Goal: Task Accomplishment & Management: Use online tool/utility

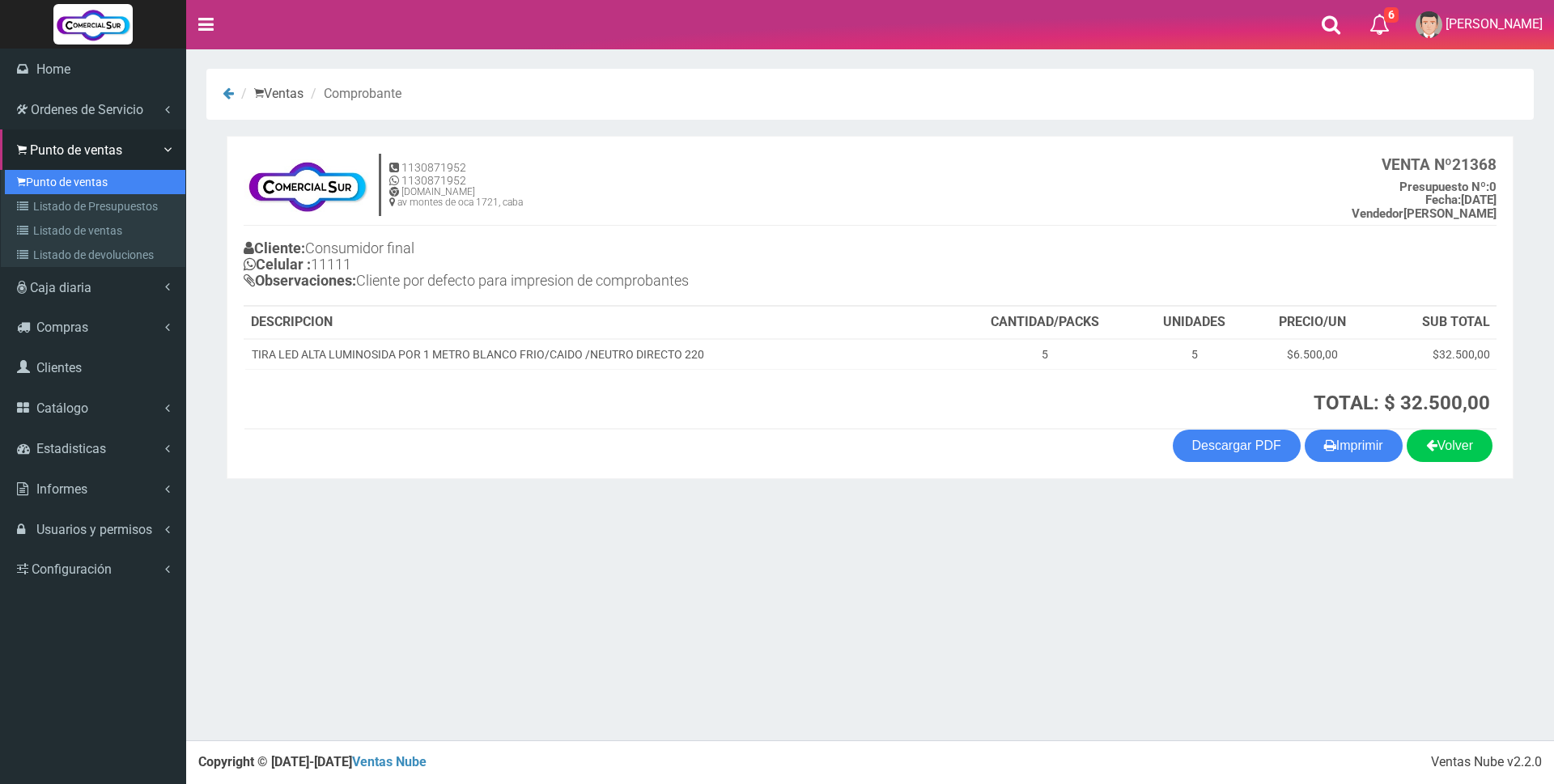
click at [52, 180] on link "Punto de ventas" at bounding box center [95, 181] width 180 height 24
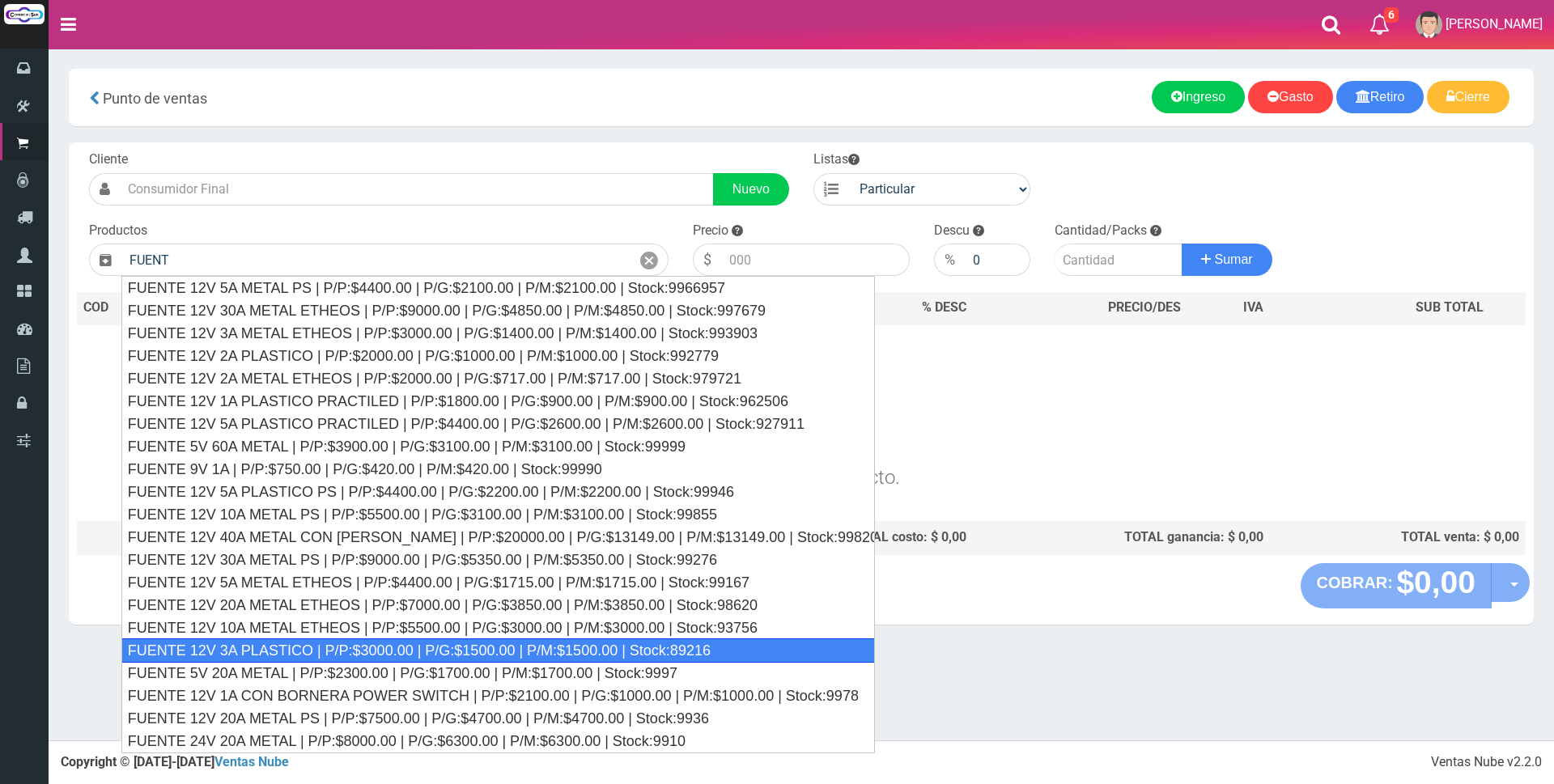
click at [333, 646] on div "FUENTE 12V 3A PLASTICO | P/P:$3000.00 | P/G:$1500.00 | P/M:$1500.00 | Stock:892…" at bounding box center [498, 650] width 754 height 24
type input "FUENTE 12V 3A PLASTICO | P/P:$3000.00 | P/G:$1500.00 | P/M:$1500.00 | Stock:892…"
type input "3000.00"
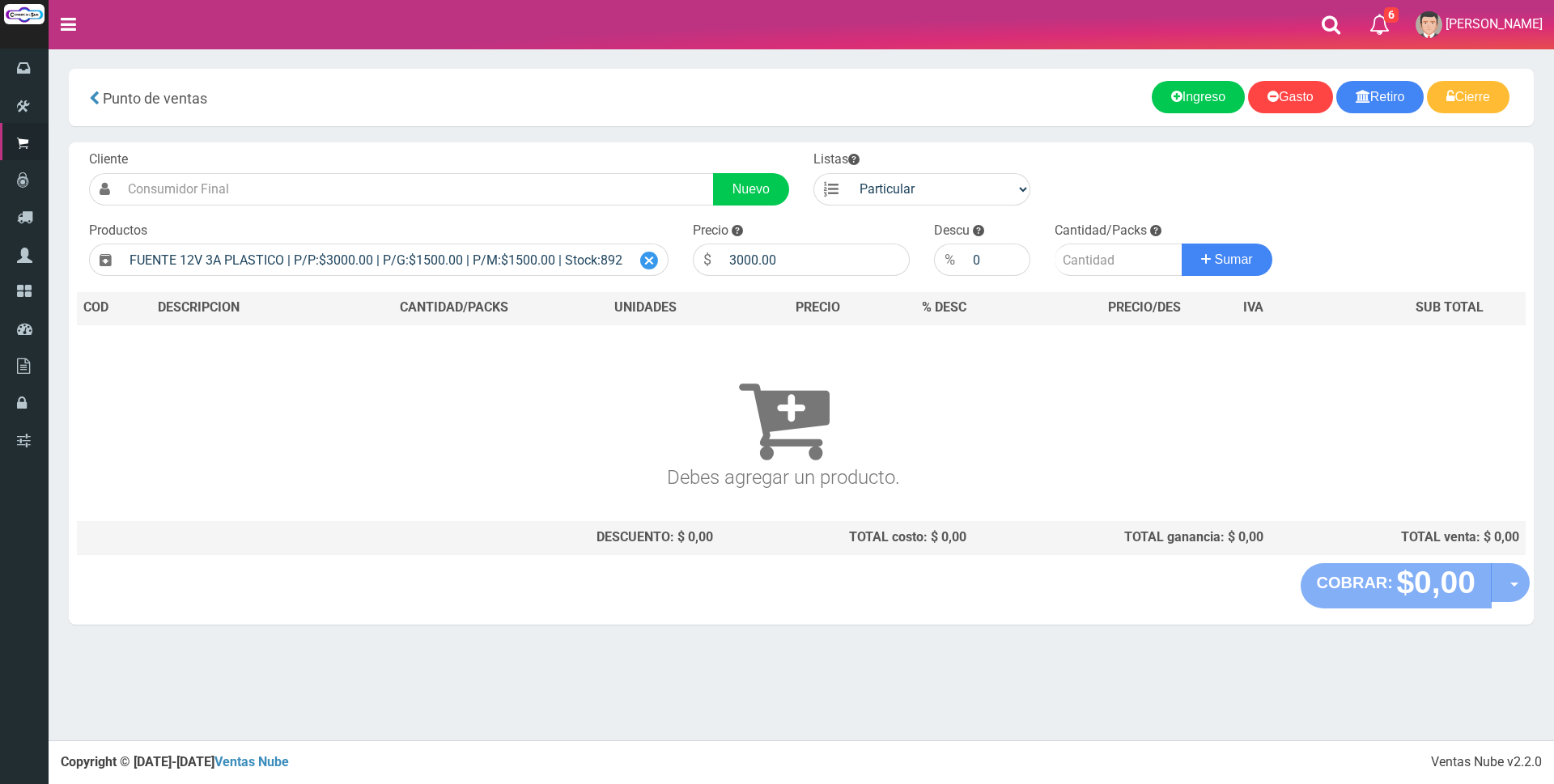
click at [640, 261] on icon at bounding box center [649, 261] width 18 height 23
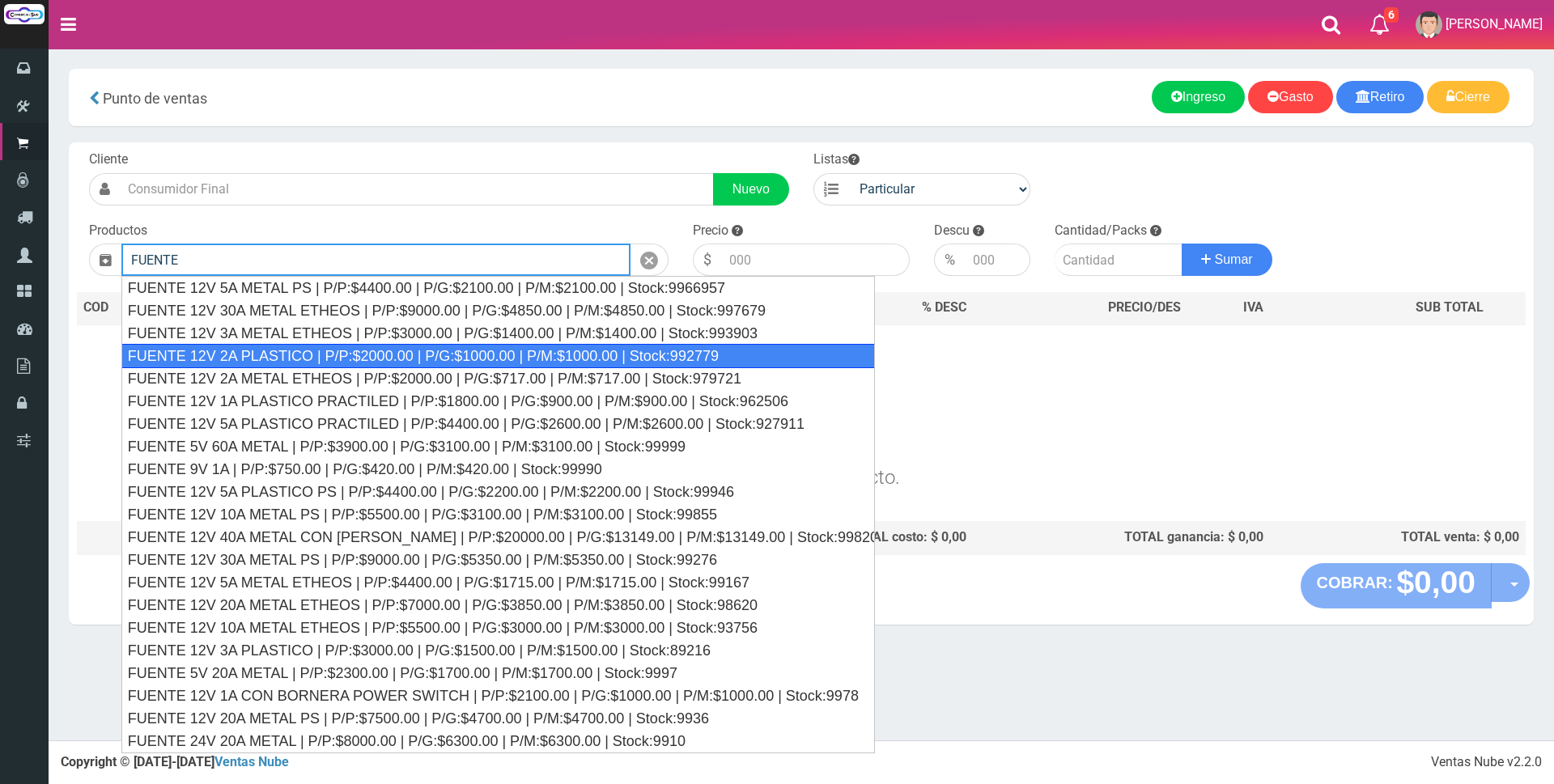
click at [717, 355] on div "FUENTE 12V 2A PLASTICO | P/P:$2000.00 | P/G:$1000.00 | P/M:$1000.00 | Stock:992…" at bounding box center [498, 355] width 754 height 24
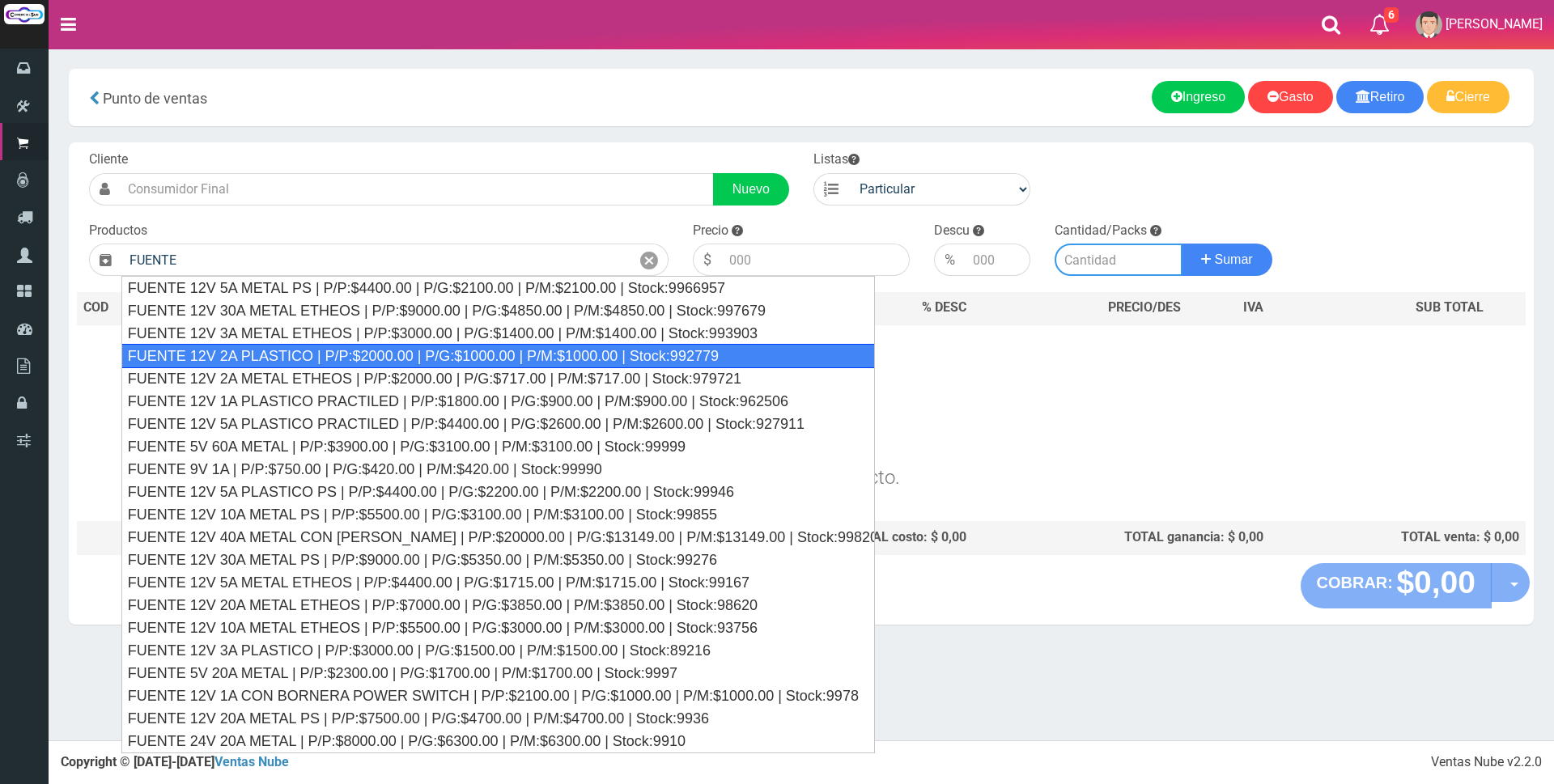
type input "FUENTE 12V 2A PLASTICO | P/P:$2000.00 | P/G:$1000.00 | P/M:$1000.00 | Stock:992…"
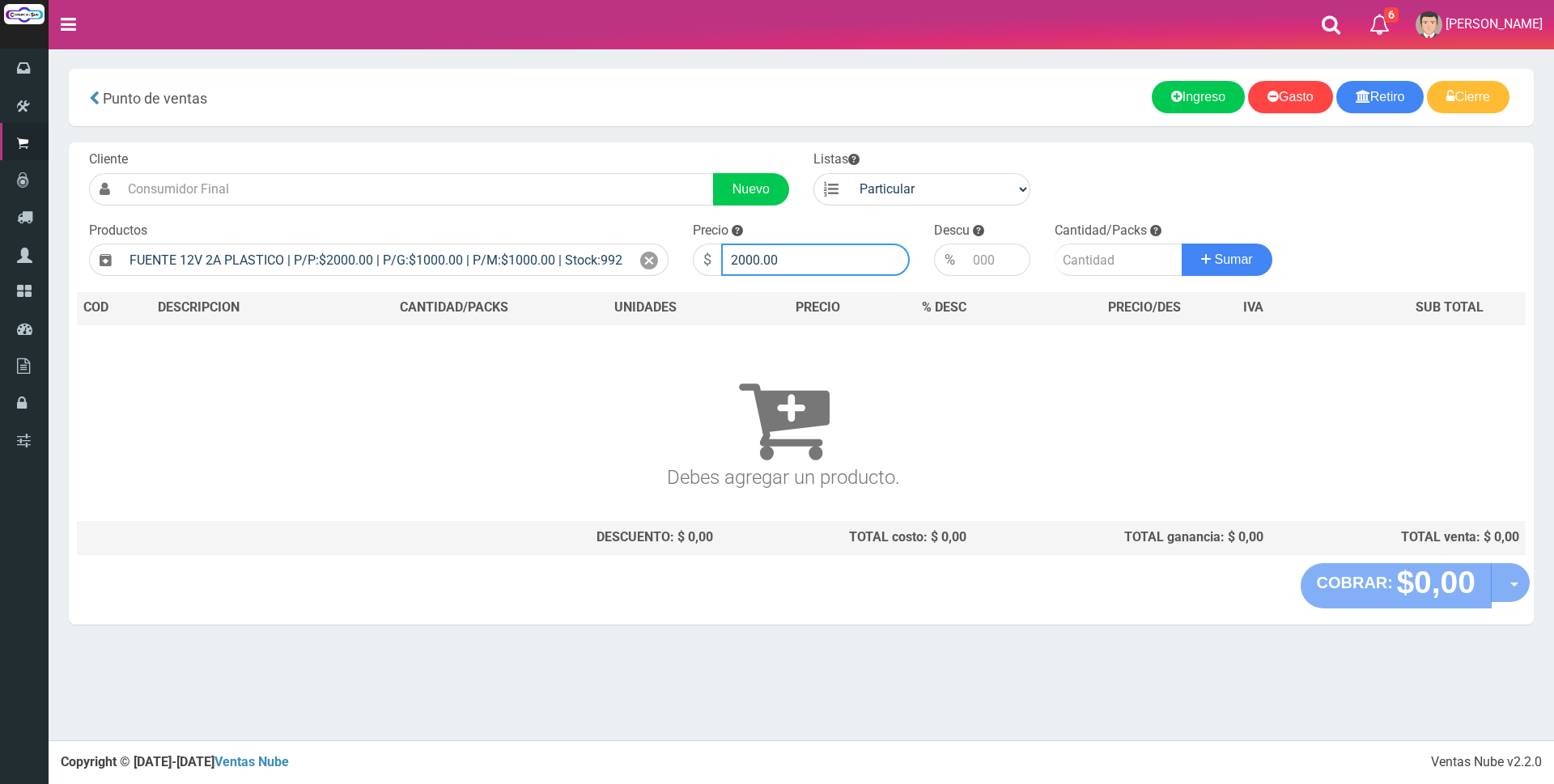
click at [828, 266] on input "2000.00" at bounding box center [815, 260] width 189 height 32
type input "2"
type input "8000"
click at [1111, 263] on input "number" at bounding box center [1119, 260] width 128 height 32
type input "1"
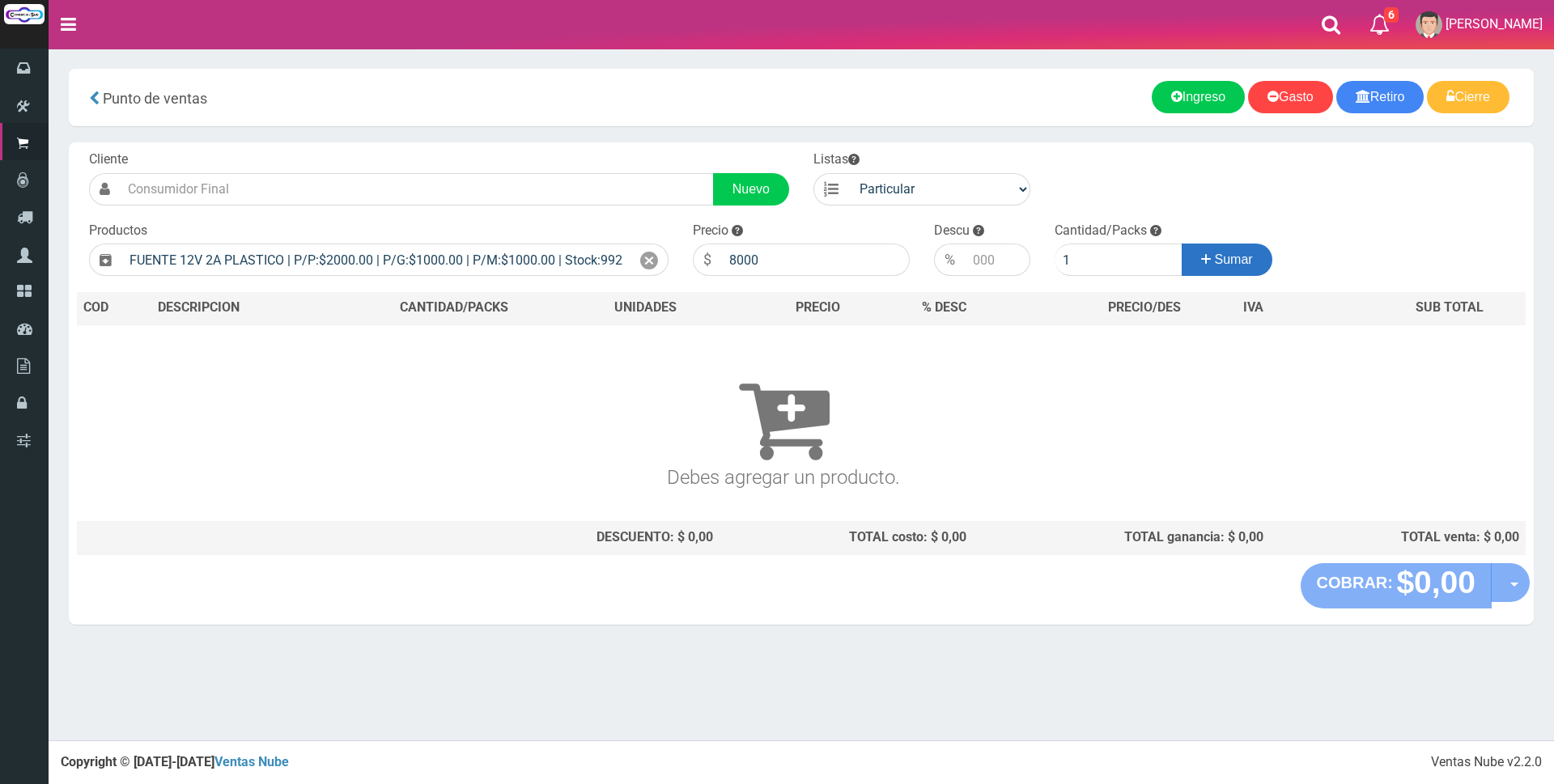
click at [1201, 263] on icon at bounding box center [1206, 259] width 10 height 23
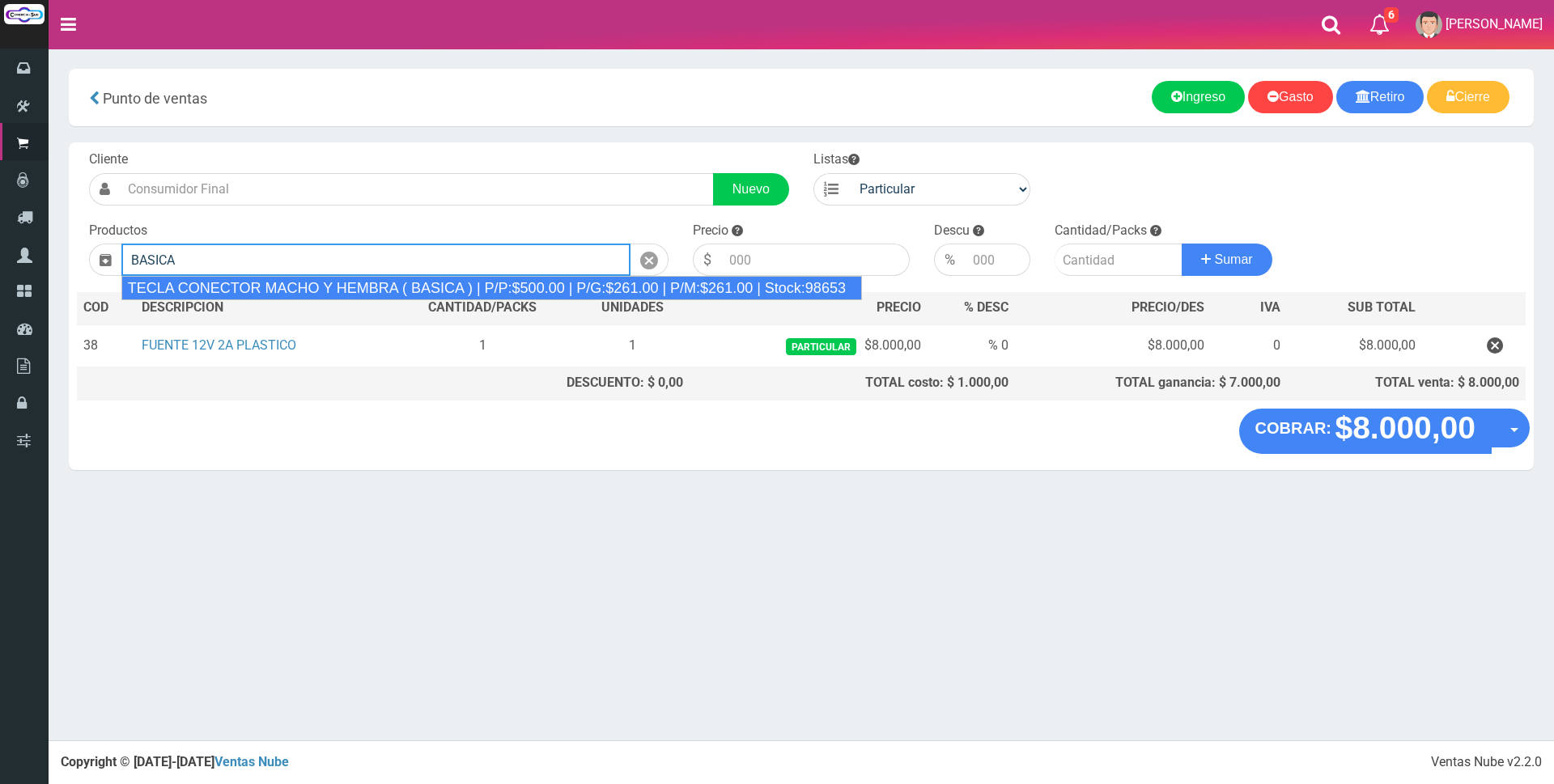
click at [808, 293] on div "TECLA CONECTOR MACHO Y HEMBRA ( BASICA ) | P/P:$500.00 | P/G:$261.00 | P/M:$261…" at bounding box center [492, 288] width 741 height 24
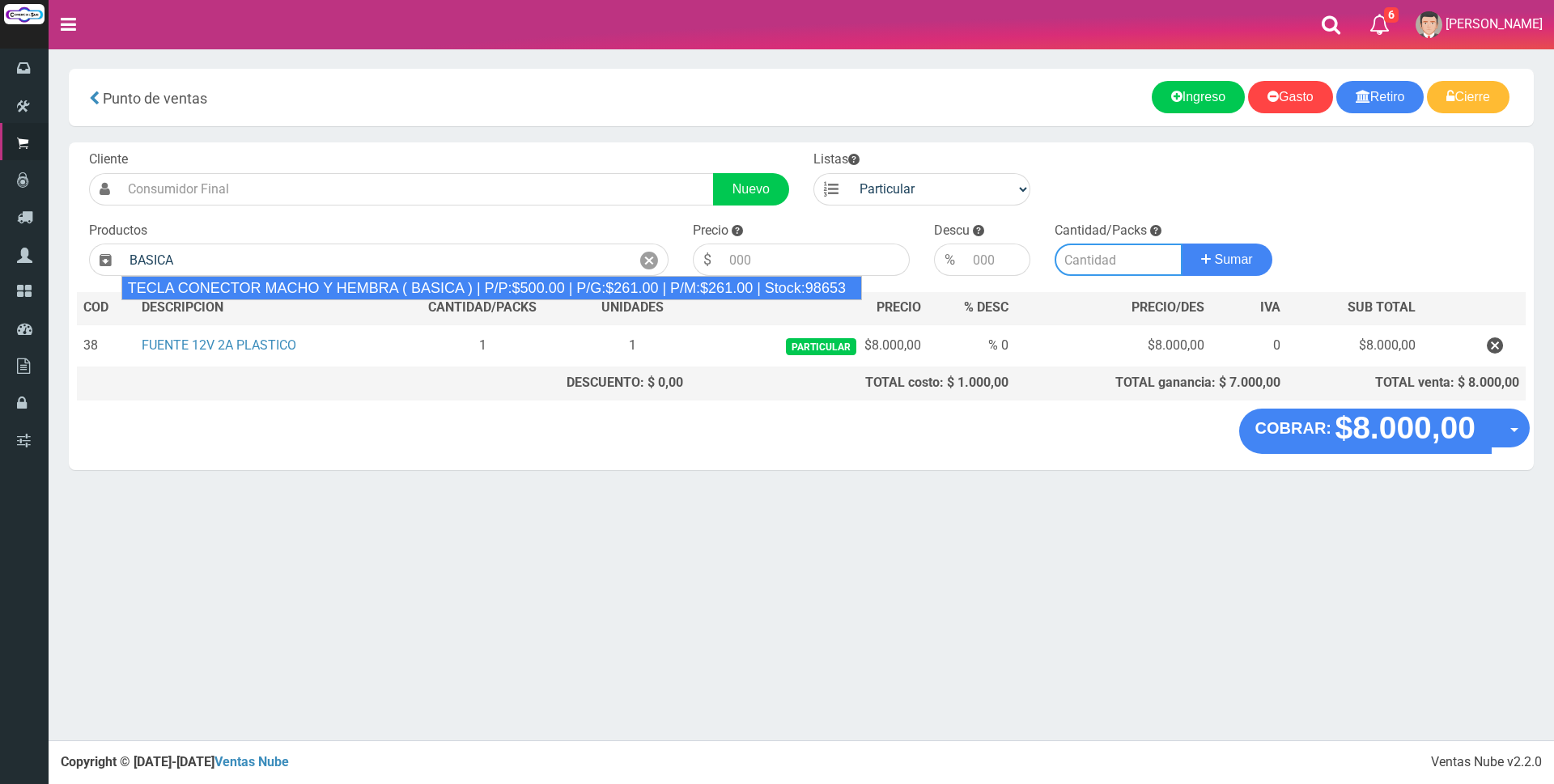
type input "TECLA CONECTOR MACHO Y HEMBRA ( BASICA ) | P/P:$500.00 | P/G:$261.00 | P/M:$261…"
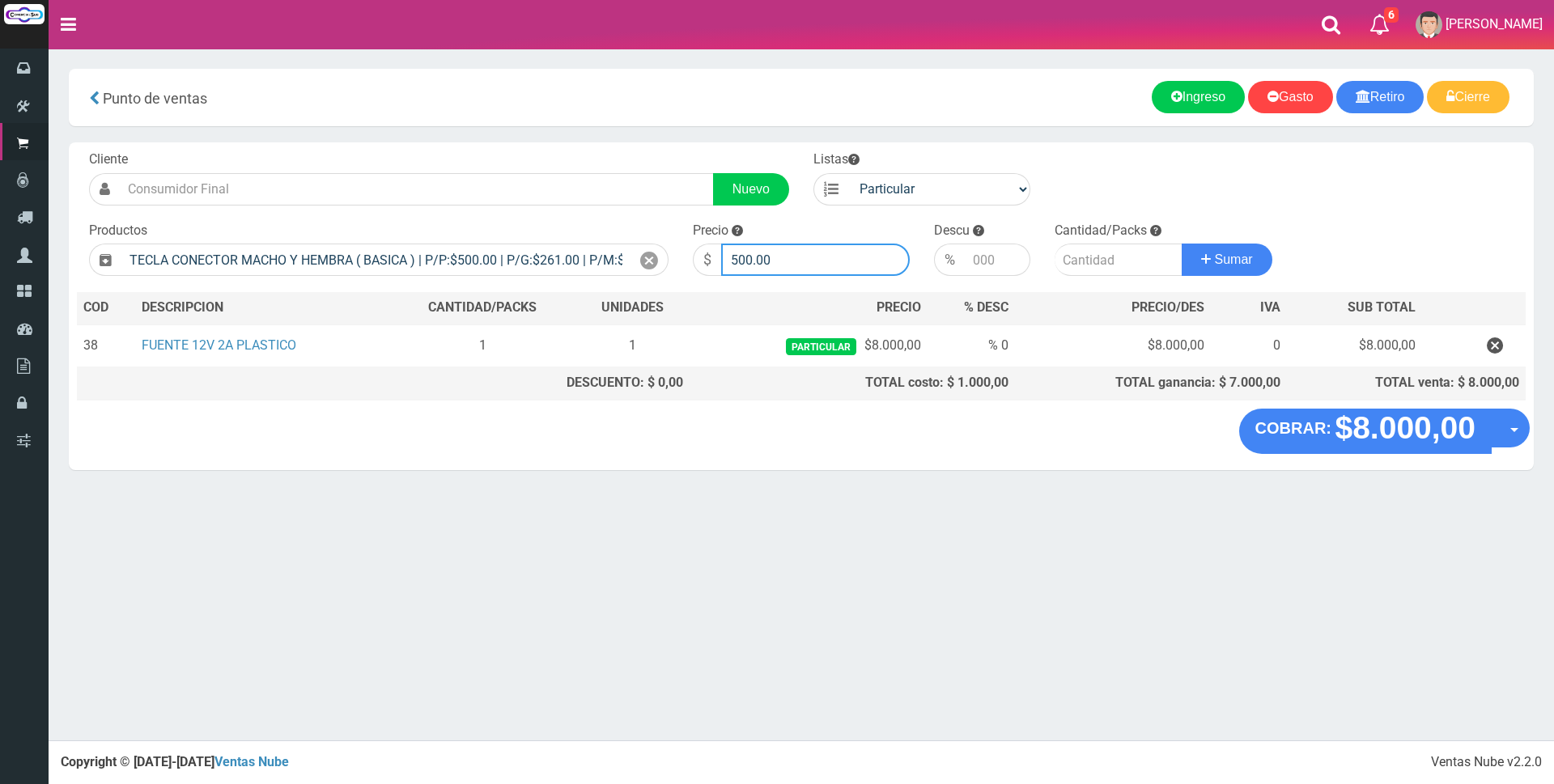
click at [807, 263] on input "500.00" at bounding box center [815, 260] width 189 height 32
type input "5"
type input "4500"
click at [1086, 263] on input "number" at bounding box center [1119, 260] width 128 height 32
type input "1"
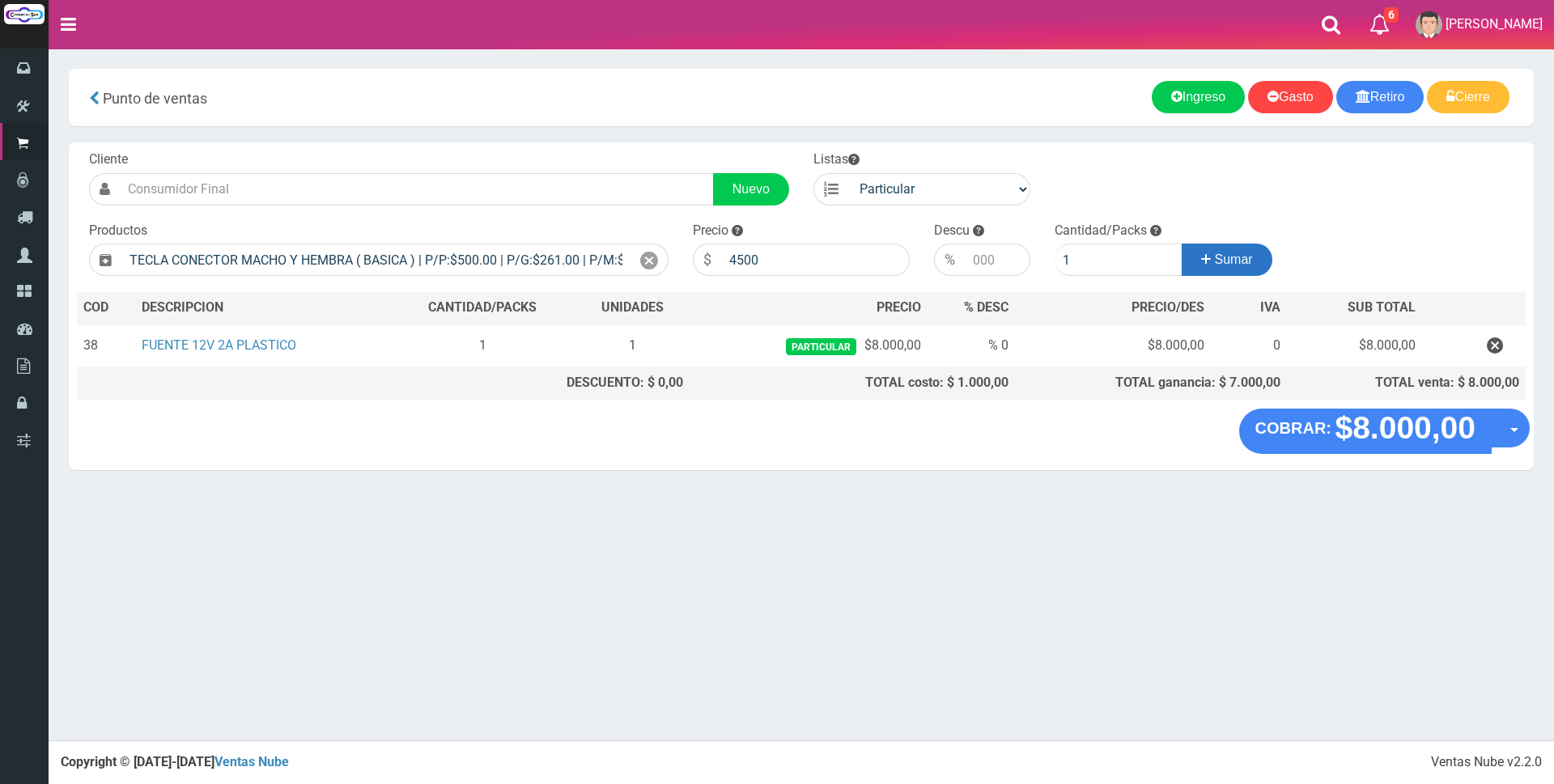
click at [1217, 261] on span "Sumar" at bounding box center [1234, 259] width 38 height 14
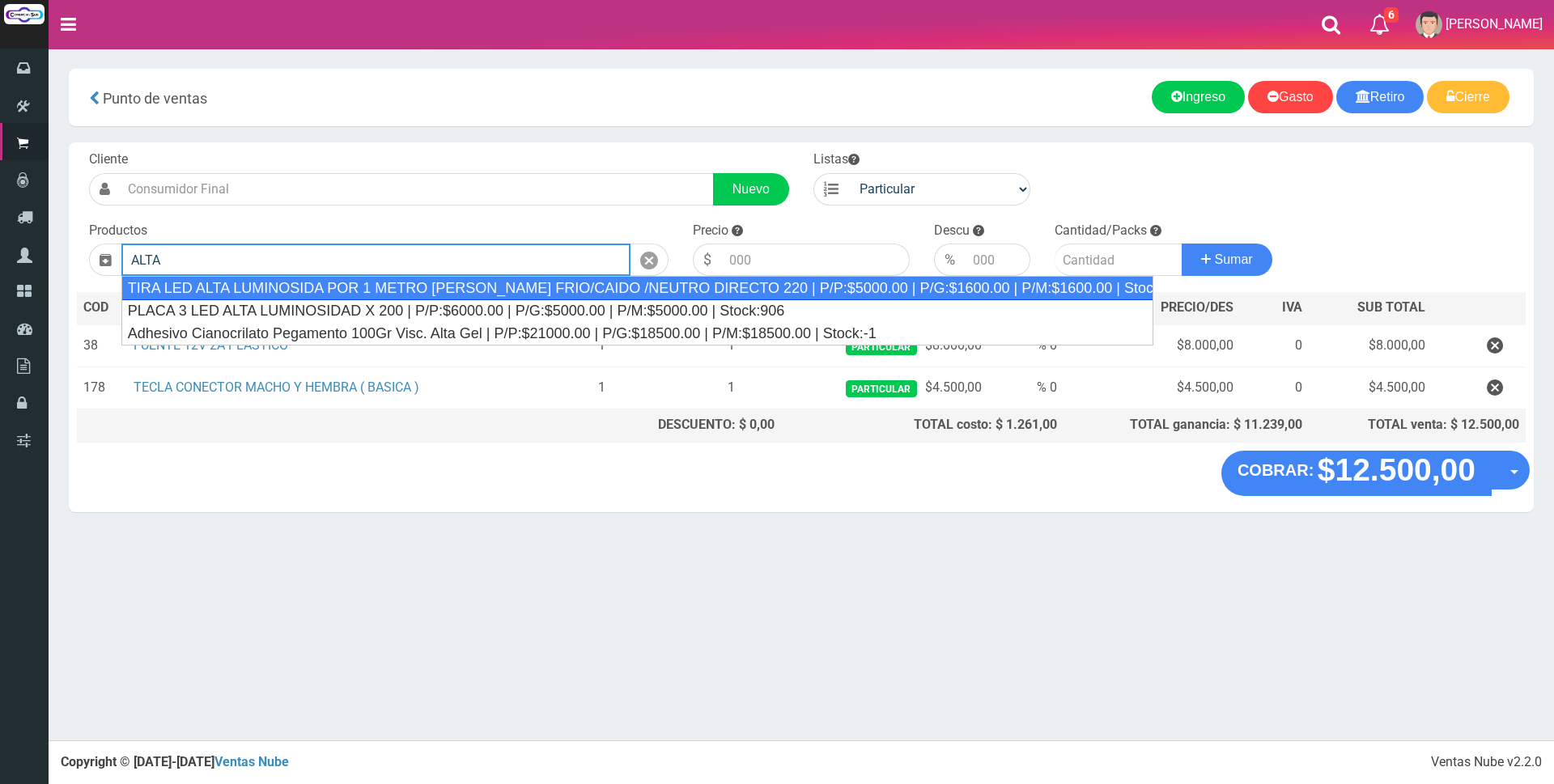
click at [495, 286] on div "TIRA LED ALTA LUMINOSIDA POR 1 METRO BLANCO FRIO/CAIDO /NEUTRO DIRECTO 220 | P/…" at bounding box center [637, 288] width 1031 height 24
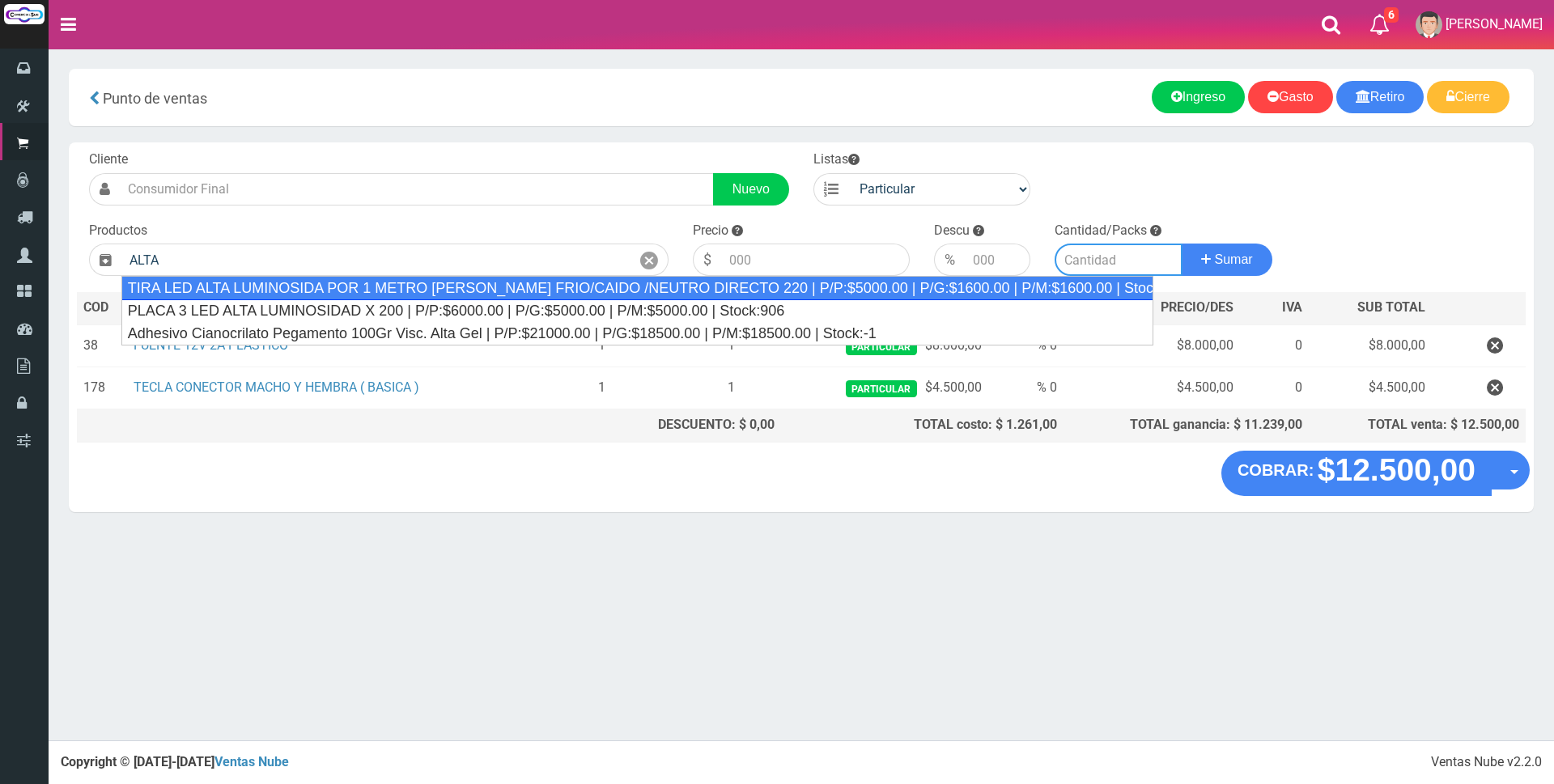
type input "TIRA LED ALTA LUMINOSIDA POR 1 METRO BLANCO FRIO/CAIDO /NEUTRO DIRECTO 220 | P/…"
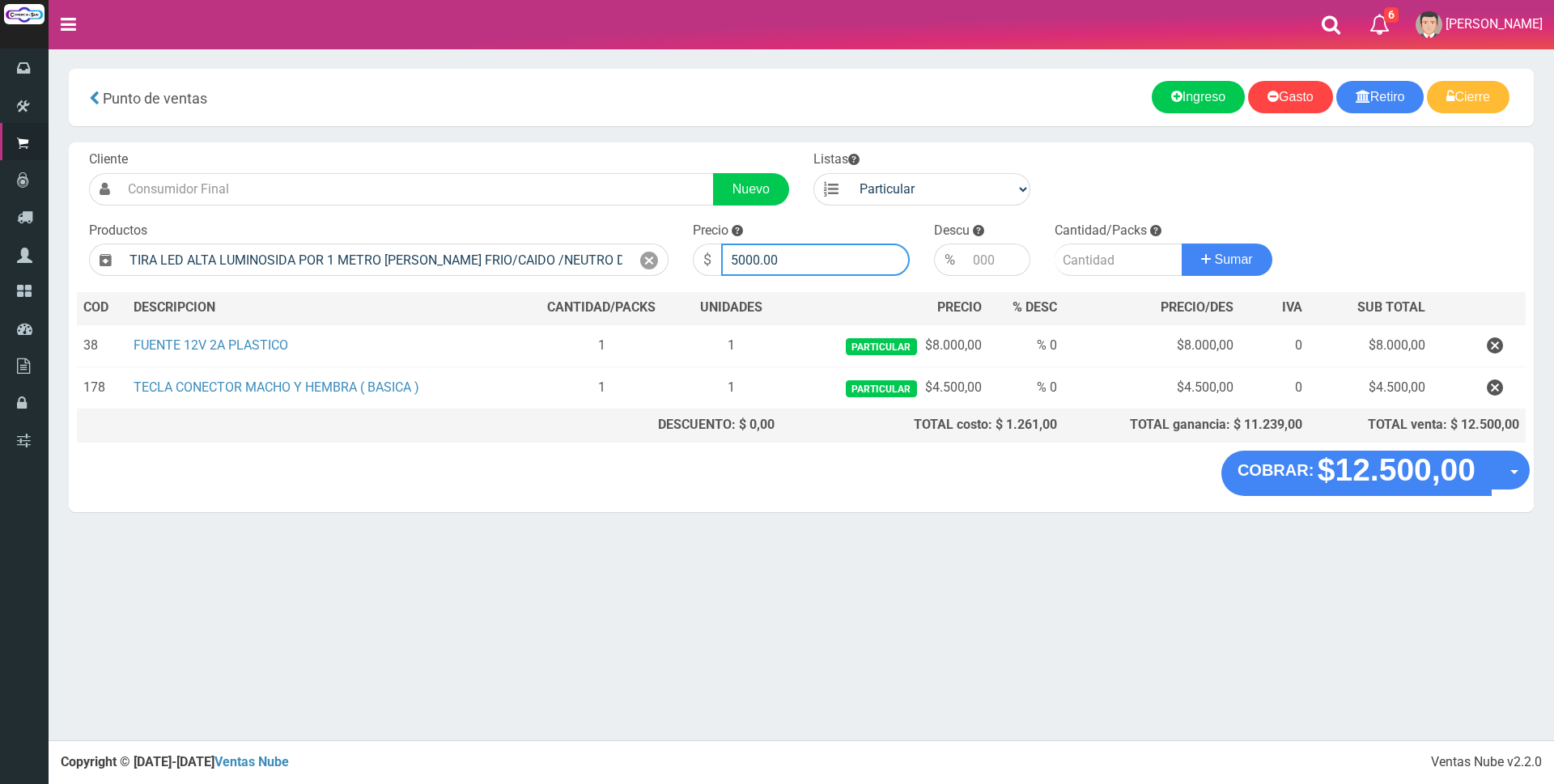
click at [796, 268] on input "5000.00" at bounding box center [815, 260] width 189 height 32
type input "5"
type input "8000"
click at [1078, 261] on input "number" at bounding box center [1119, 260] width 128 height 32
type input "4"
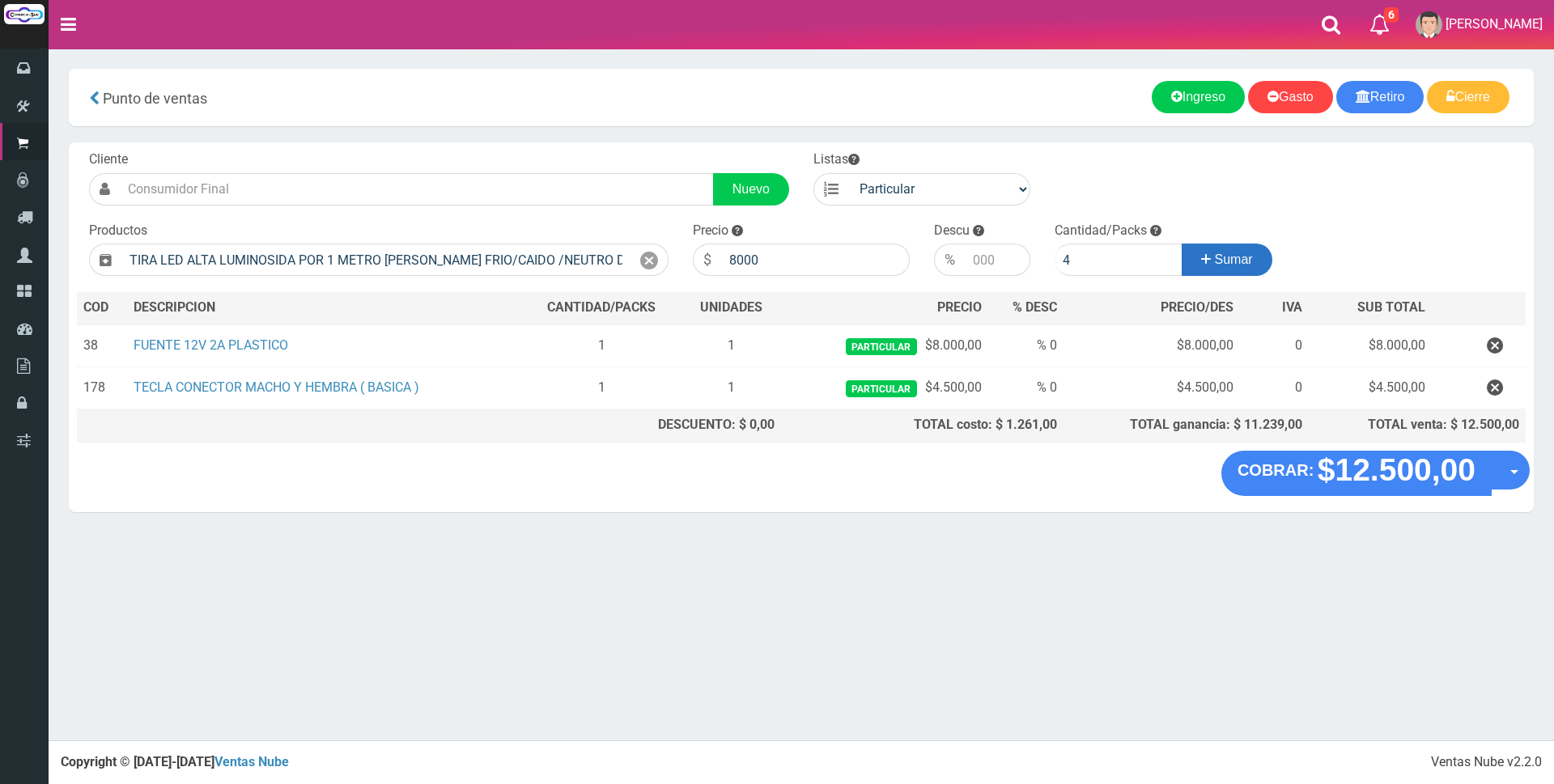
click at [1239, 260] on span "Sumar" at bounding box center [1234, 259] width 38 height 14
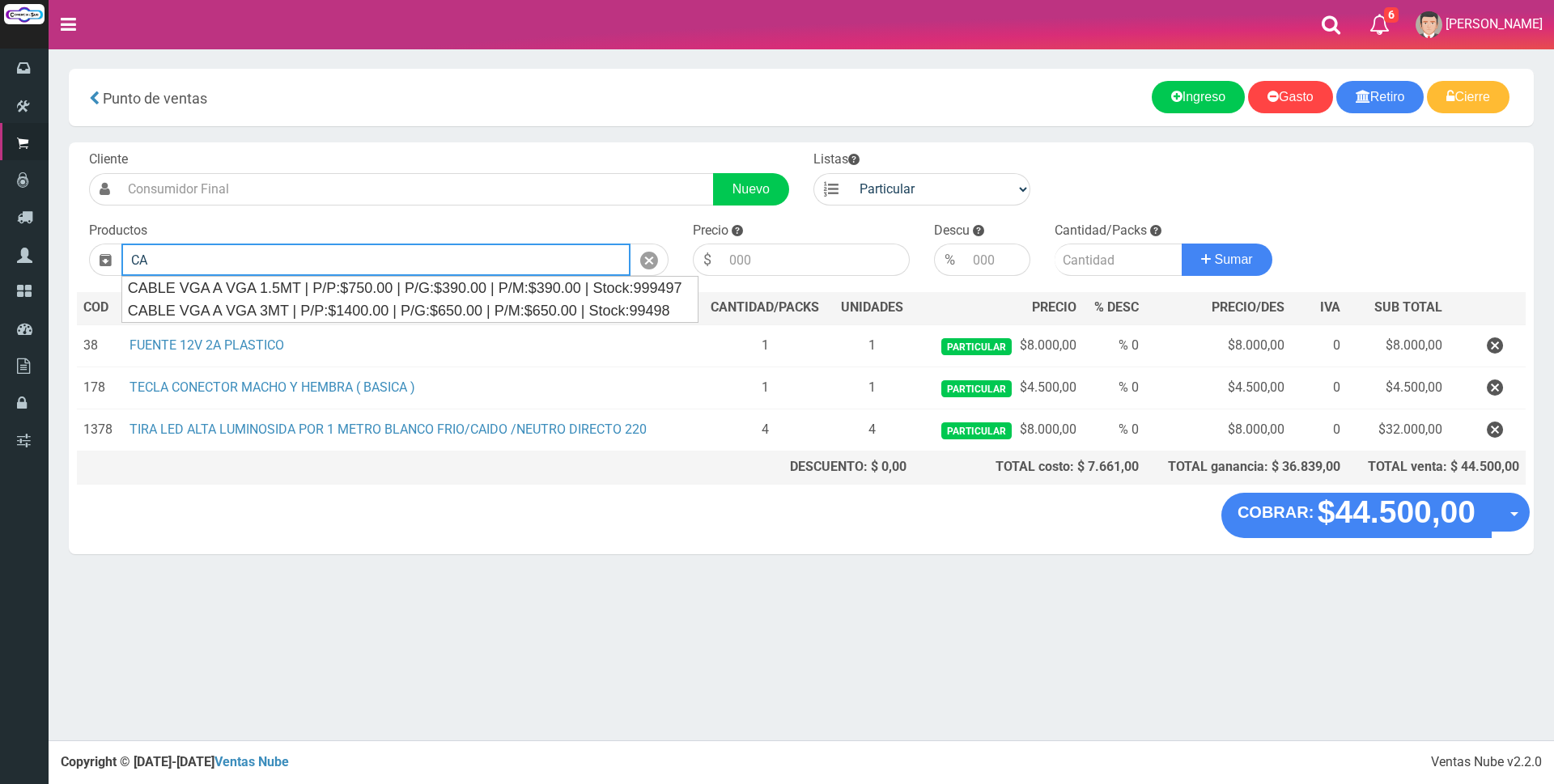
type input "C"
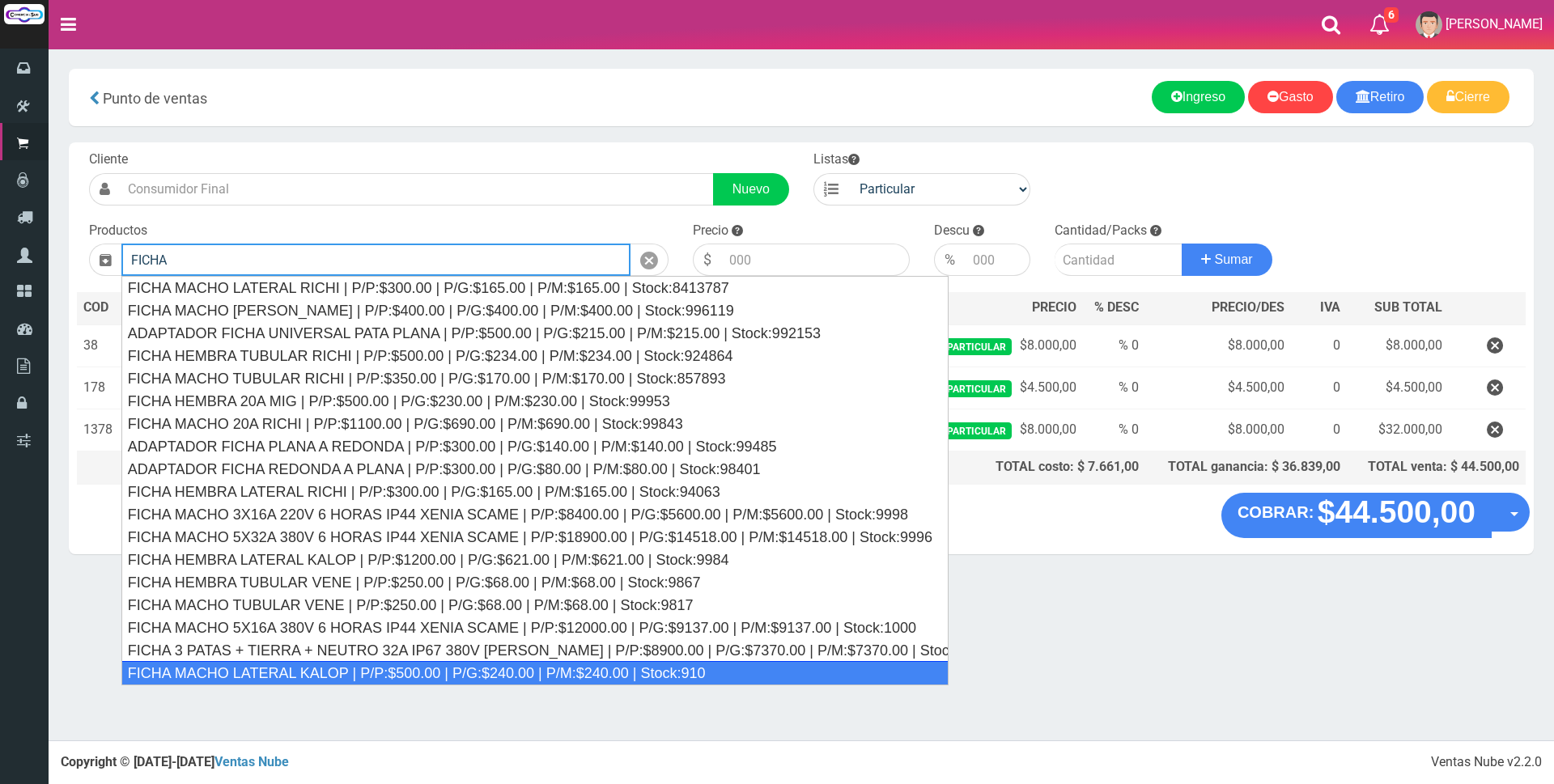
click at [393, 668] on div "FICHA MACHO LATERAL KALOP | P/P:$500.00 | P/G:$240.00 | P/M:$240.00 | Stock:910" at bounding box center [535, 673] width 828 height 24
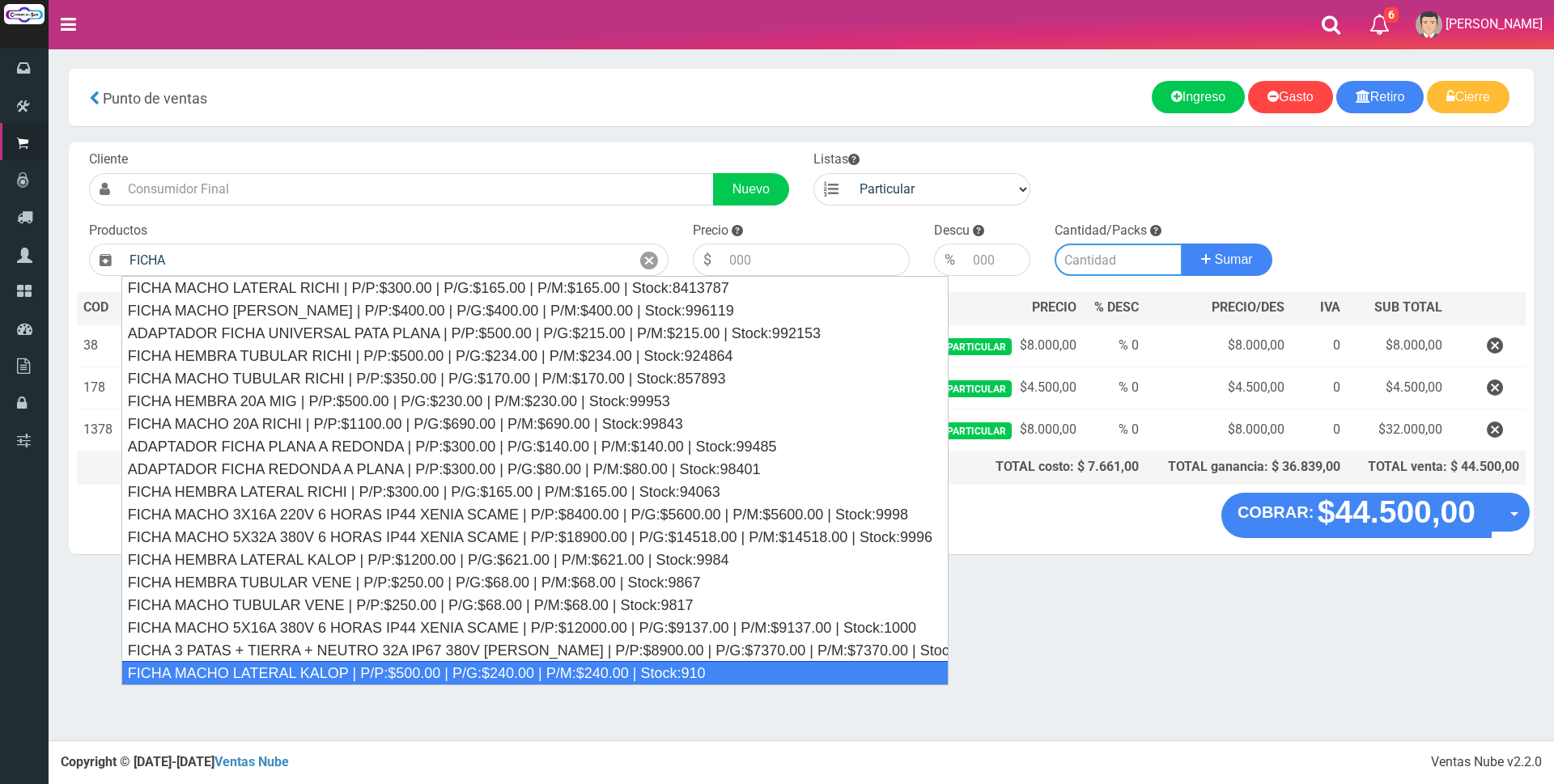
type input "FICHA MACHO LATERAL KALOP | P/P:$500.00 | P/G:$240.00 | P/M:$240.00 | Stock:910"
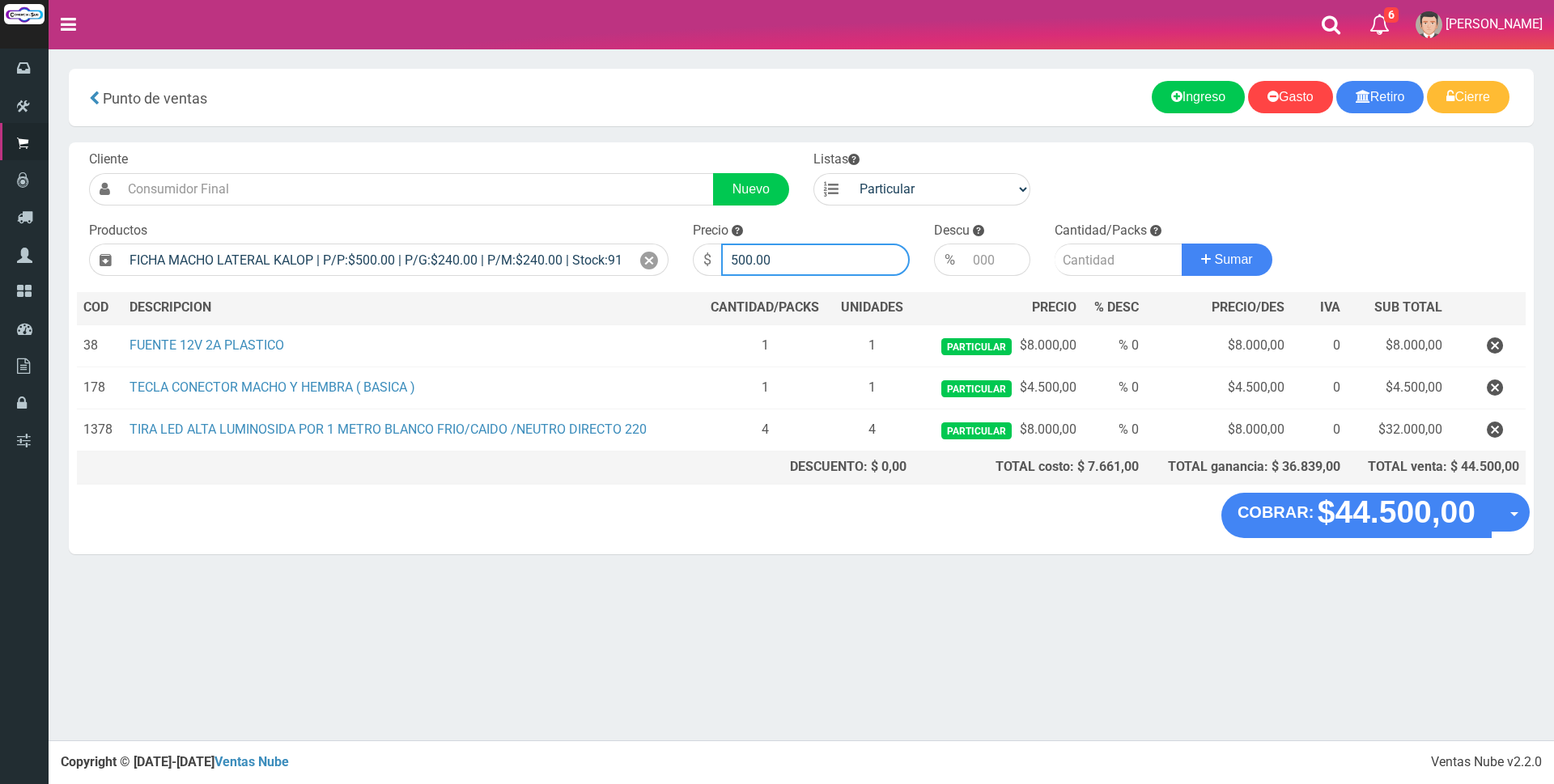
click at [819, 254] on input "500.00" at bounding box center [815, 260] width 189 height 32
type input "5"
type input "6"
type input "5000"
click at [1117, 267] on input "number" at bounding box center [1119, 260] width 128 height 32
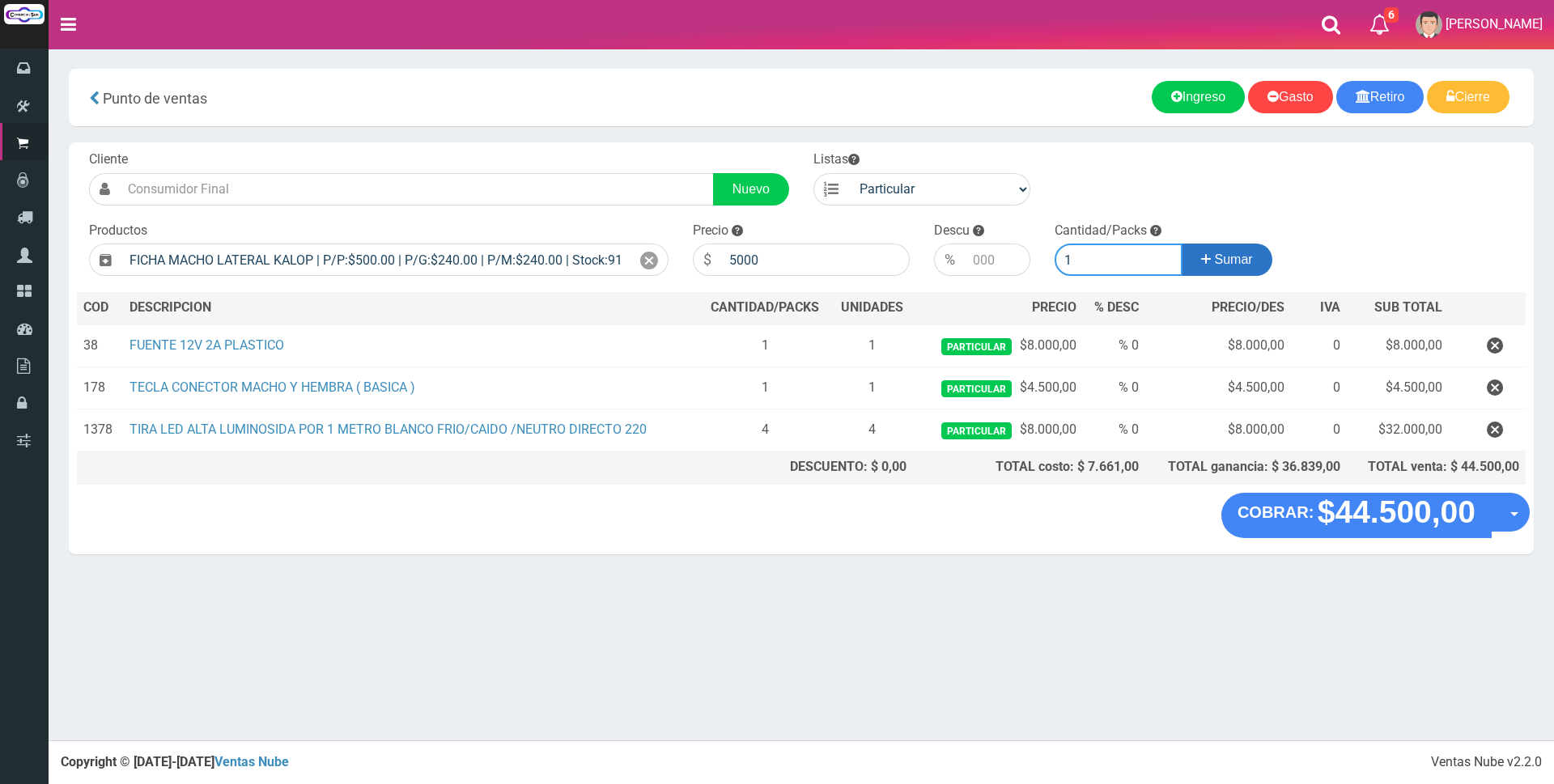
type input "1"
click at [1234, 267] on button "Sumar" at bounding box center [1226, 260] width 90 height 32
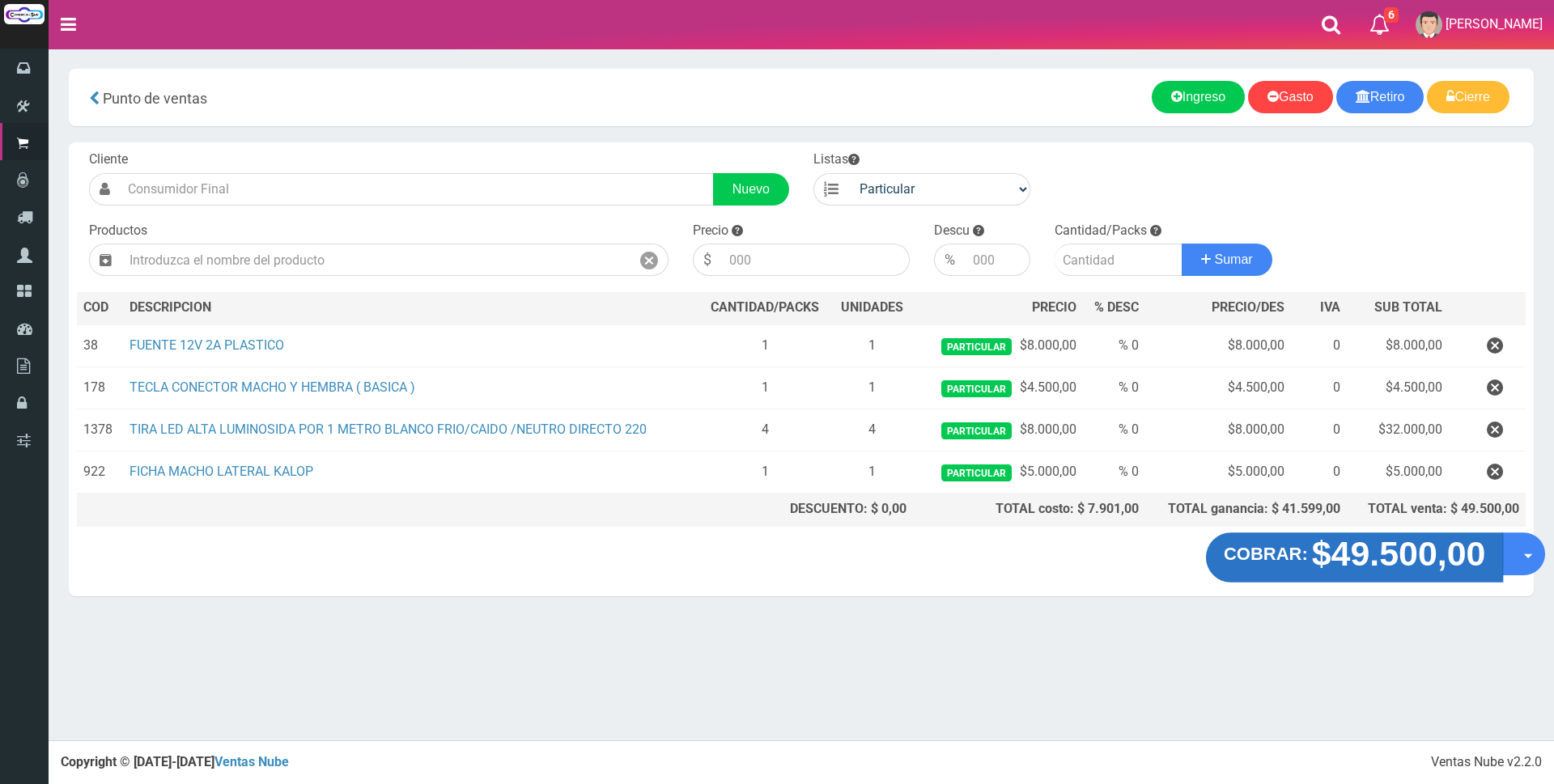
click at [1370, 565] on strong "$49.500,00" at bounding box center [1399, 554] width 174 height 38
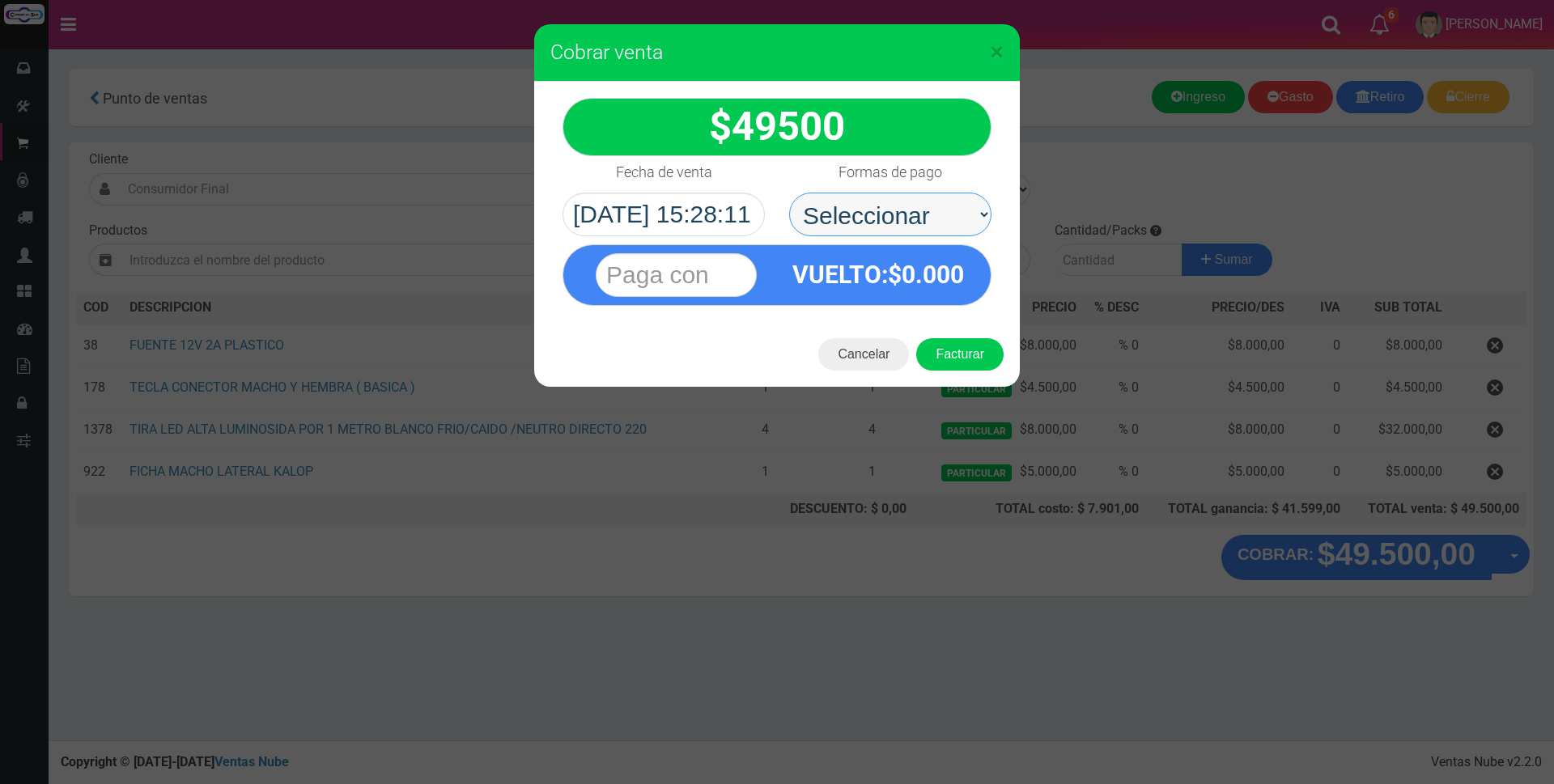
click at [936, 208] on select "Seleccionar Efectivo Tarjeta de Crédito Depósito Débito" at bounding box center [890, 214] width 202 height 43
select select "Tarjeta de Crédito"
click at [789, 192] on select "Seleccionar Efectivo Tarjeta de Crédito Depósito Débito" at bounding box center [890, 214] width 202 height 43
click at [705, 288] on input "text" at bounding box center [676, 275] width 161 height 43
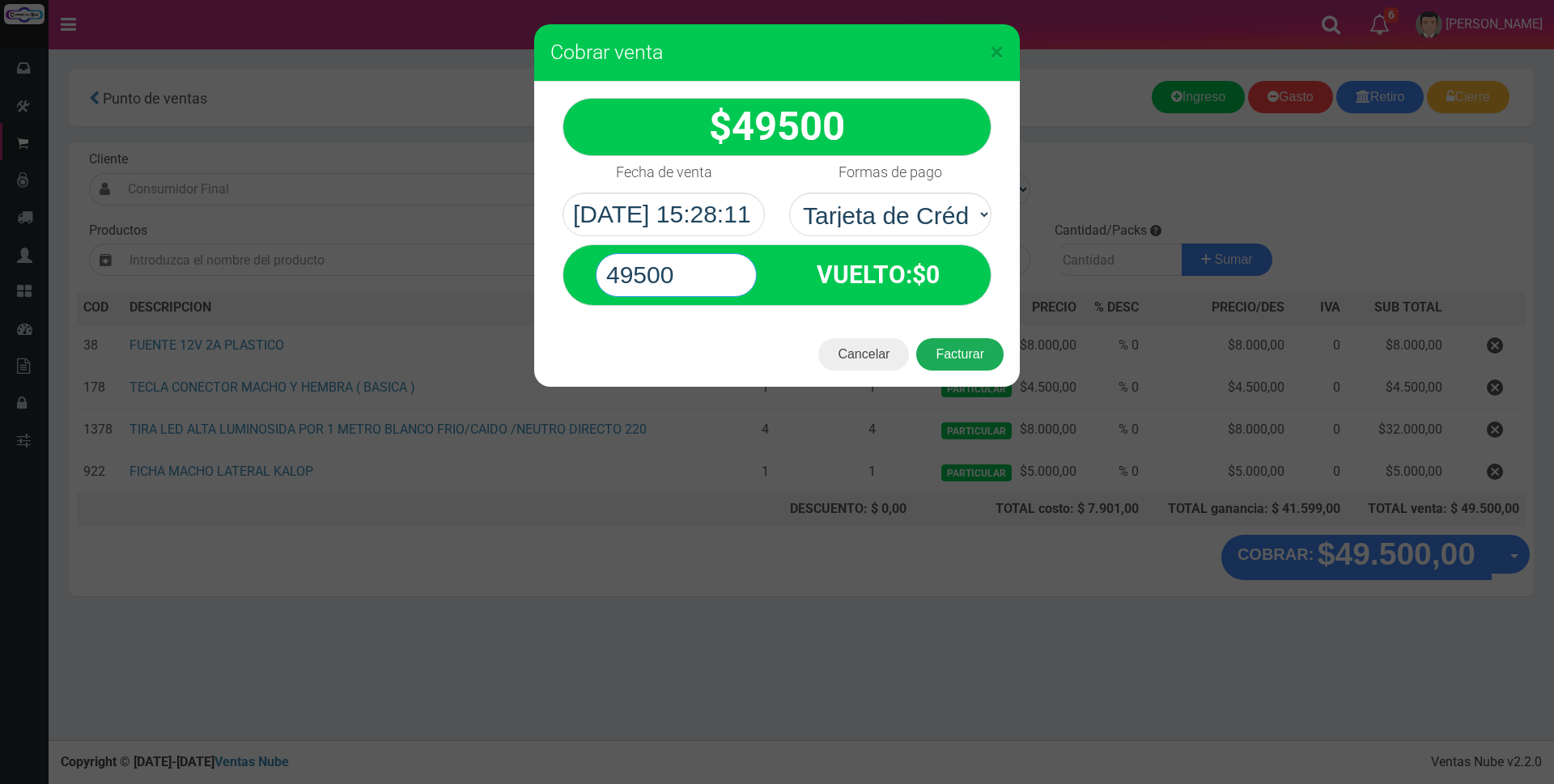
type input "49500"
click at [958, 363] on button "Facturar" at bounding box center [959, 355] width 88 height 32
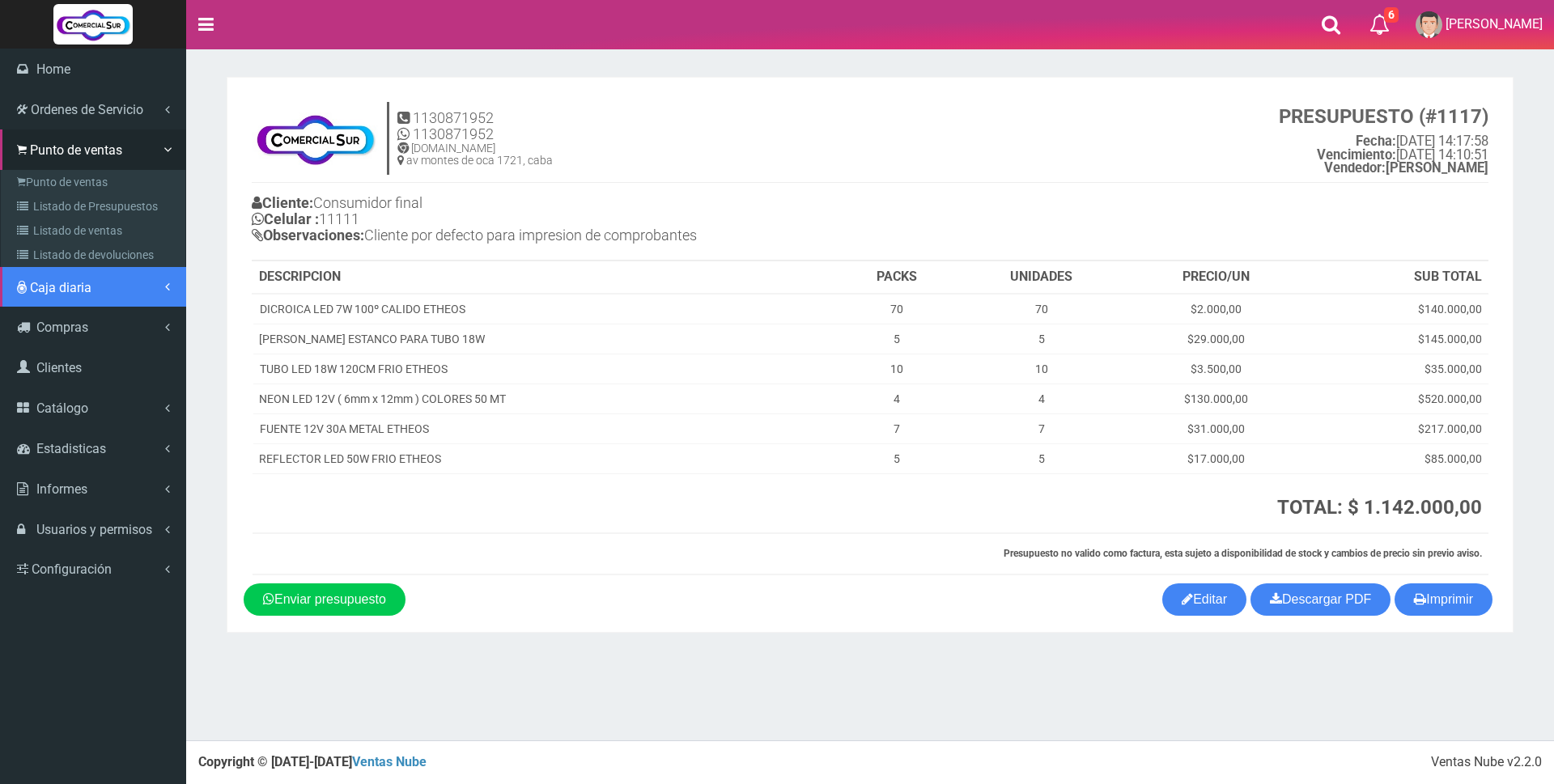
click at [52, 286] on span "Caja diaria" at bounding box center [60, 287] width 61 height 15
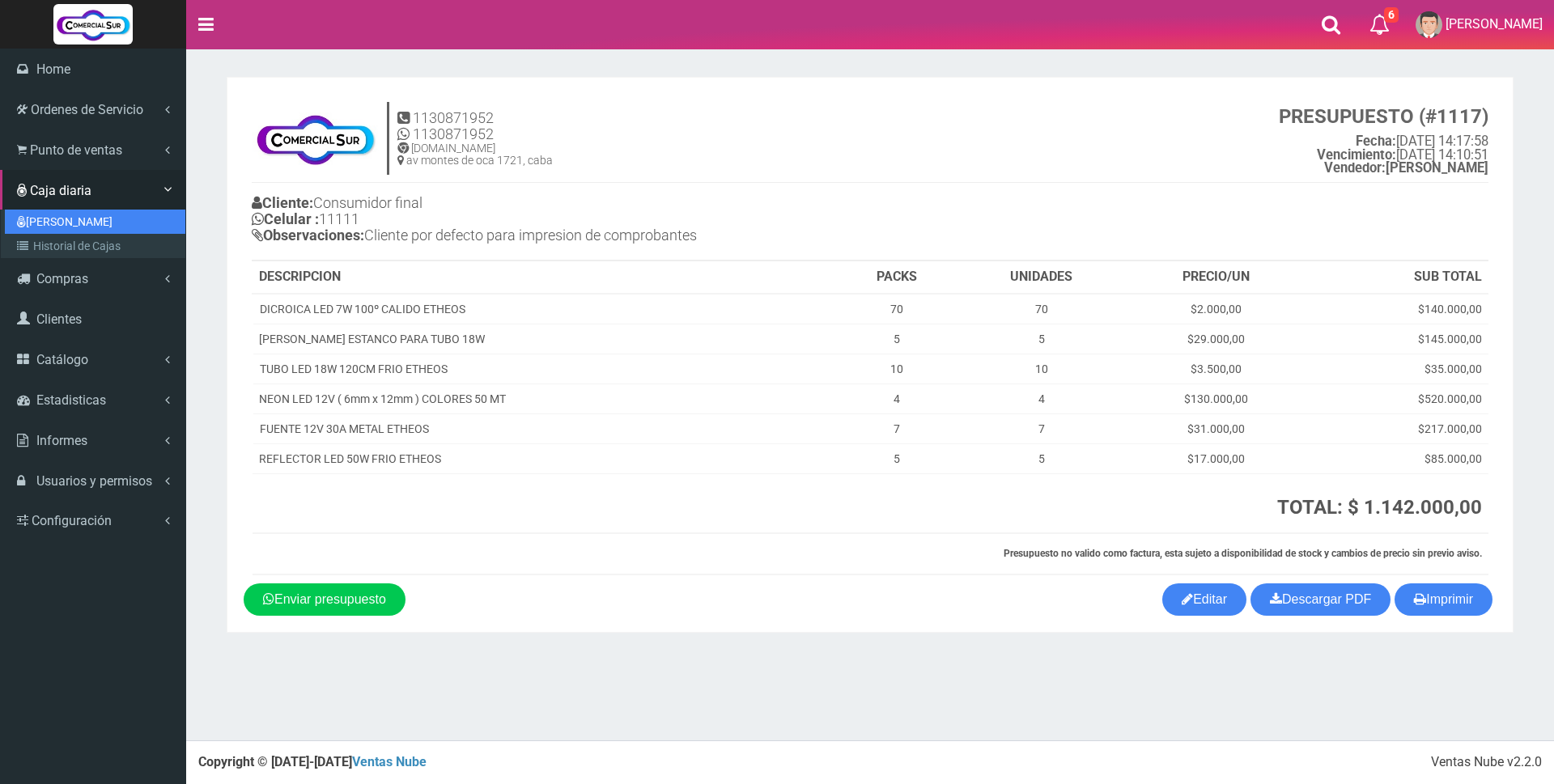
click at [57, 222] on link "[PERSON_NAME]" at bounding box center [95, 221] width 180 height 24
